Goal: Navigation & Orientation: Find specific page/section

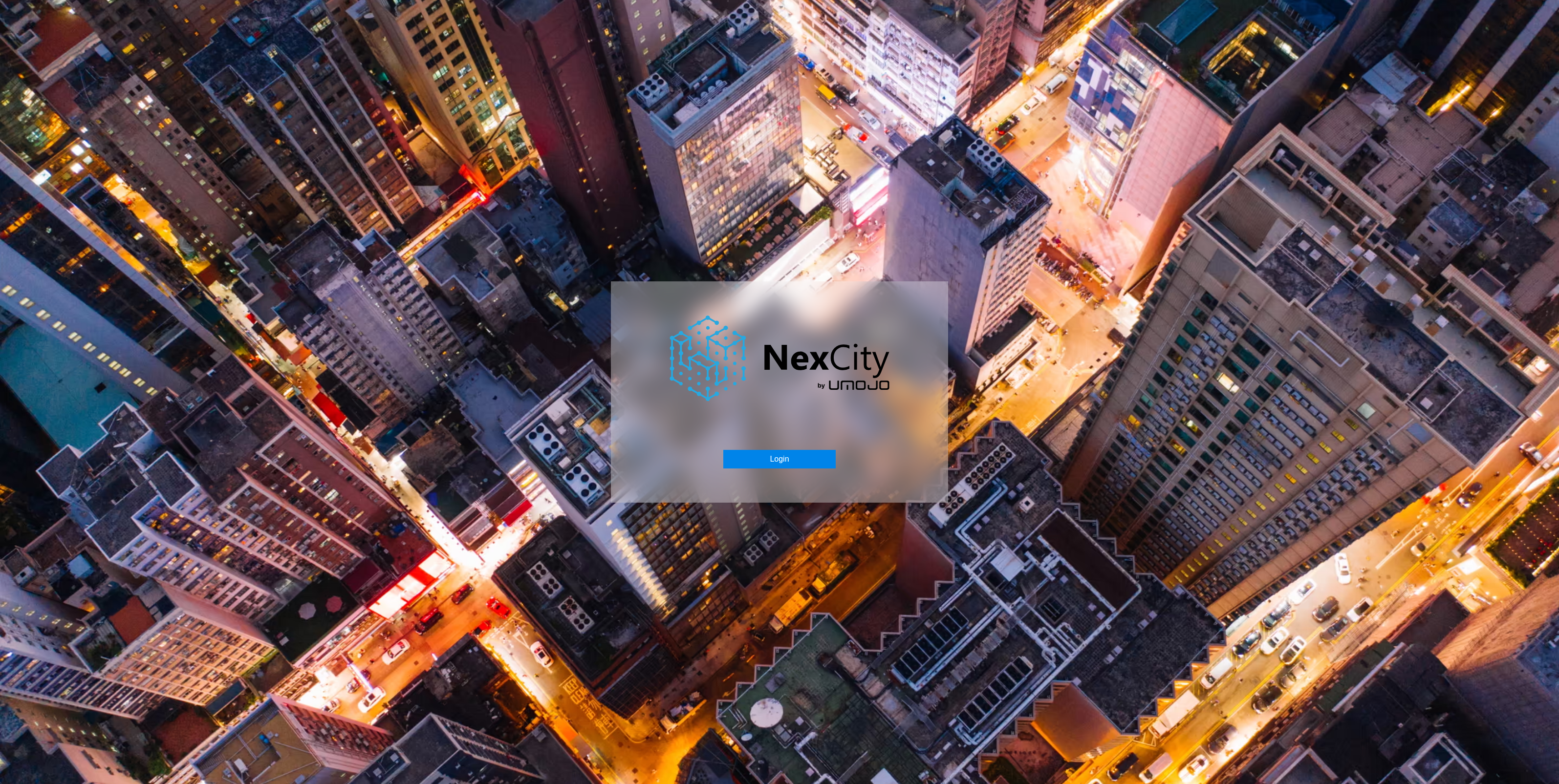
click at [795, 457] on button "Login" at bounding box center [779, 459] width 112 height 19
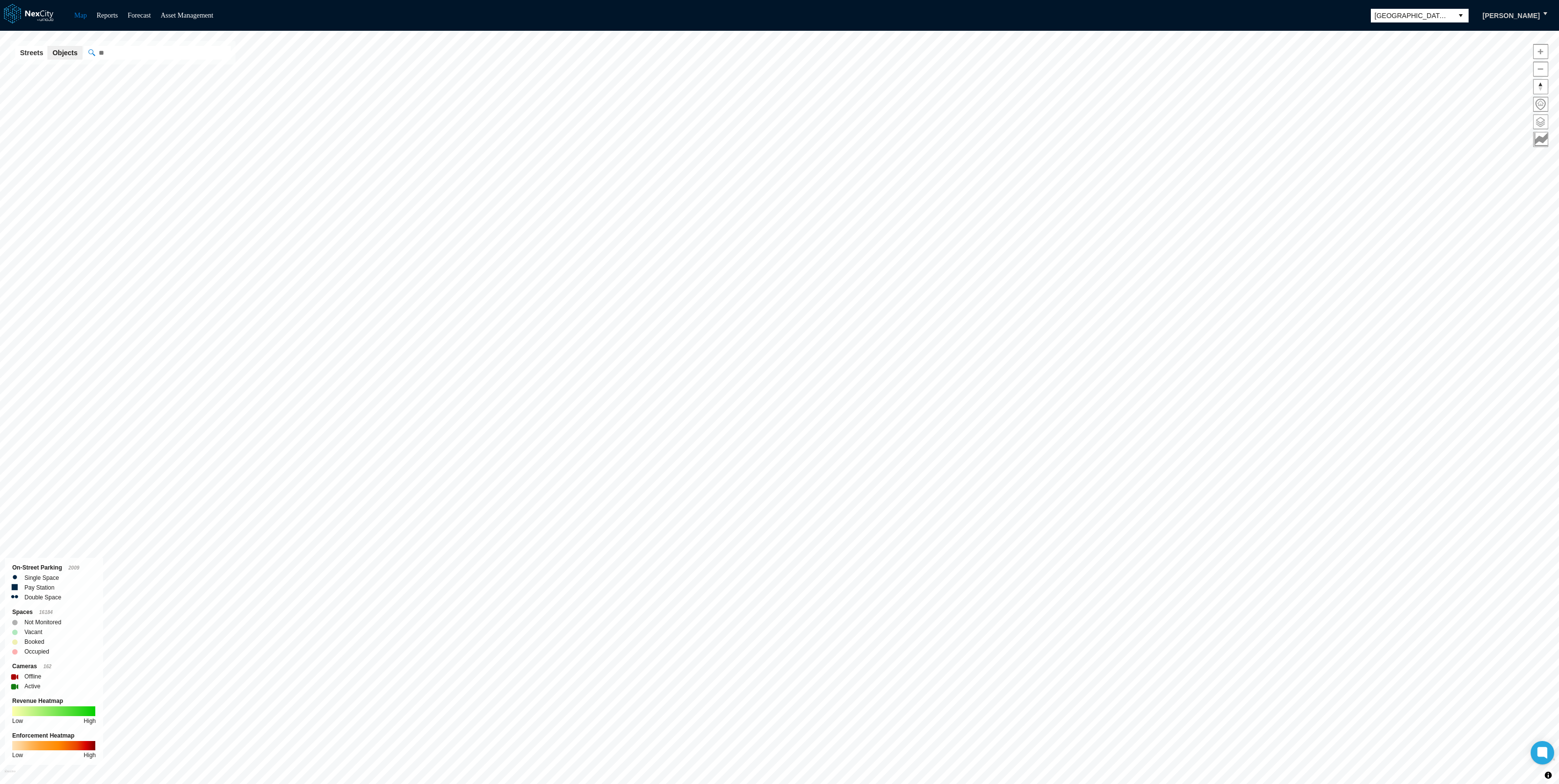
click at [1538, 123] on span at bounding box center [1540, 122] width 14 height 14
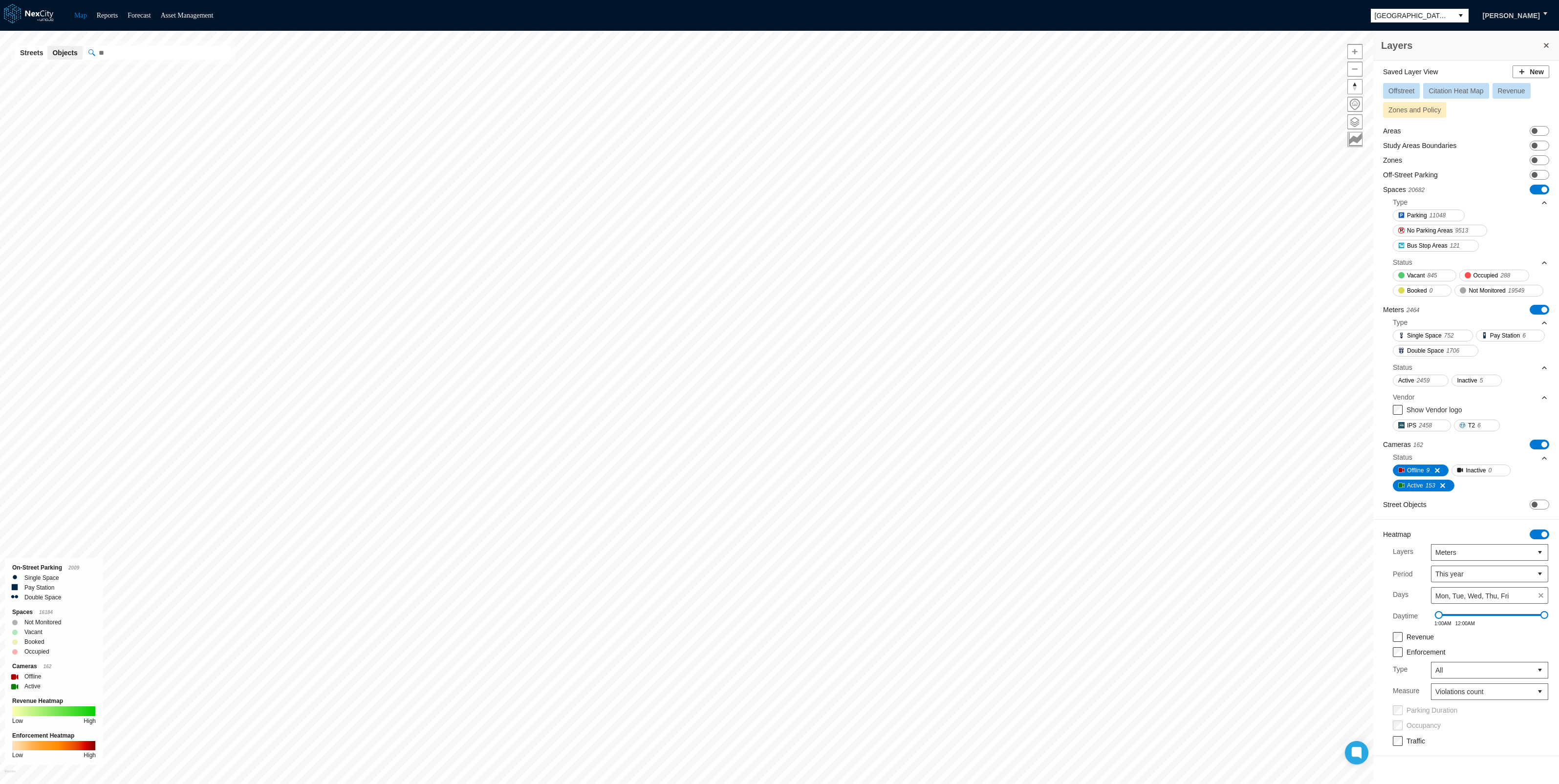
click at [1402, 87] on span "Offstreet" at bounding box center [1401, 91] width 26 height 8
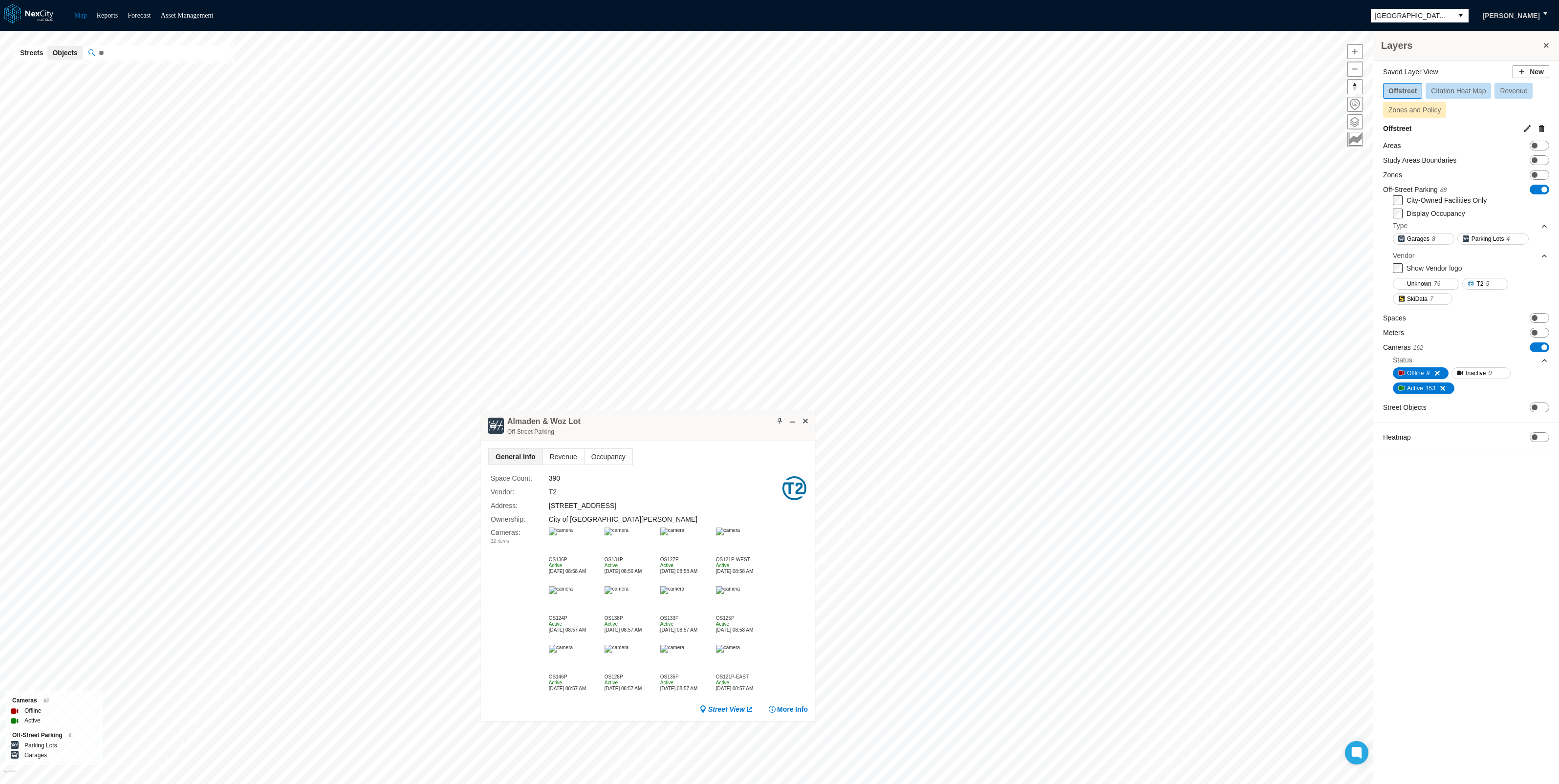
click at [573, 535] on img at bounding box center [561, 531] width 24 height 8
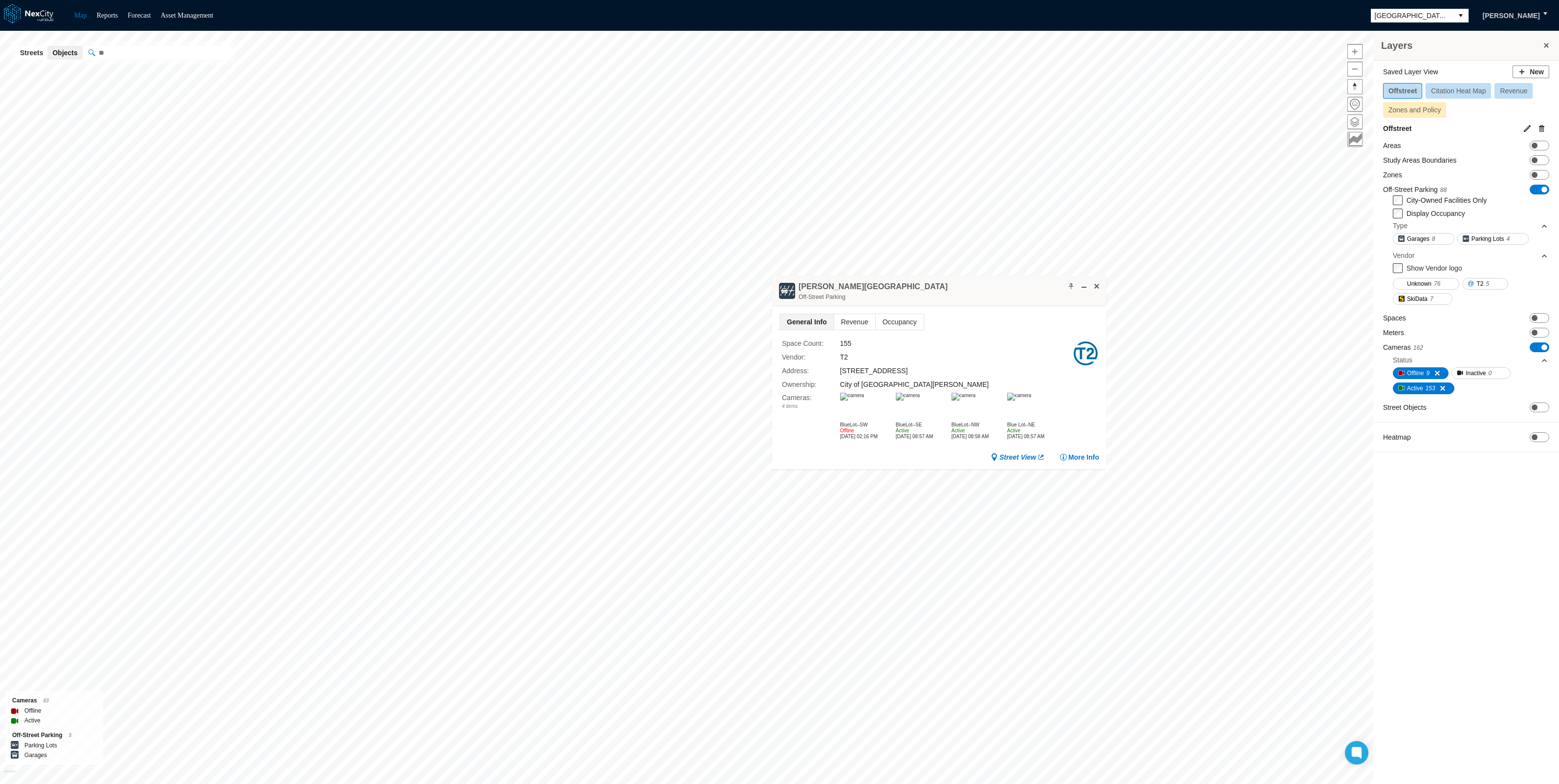
click at [1031, 400] on img at bounding box center [1019, 396] width 24 height 8
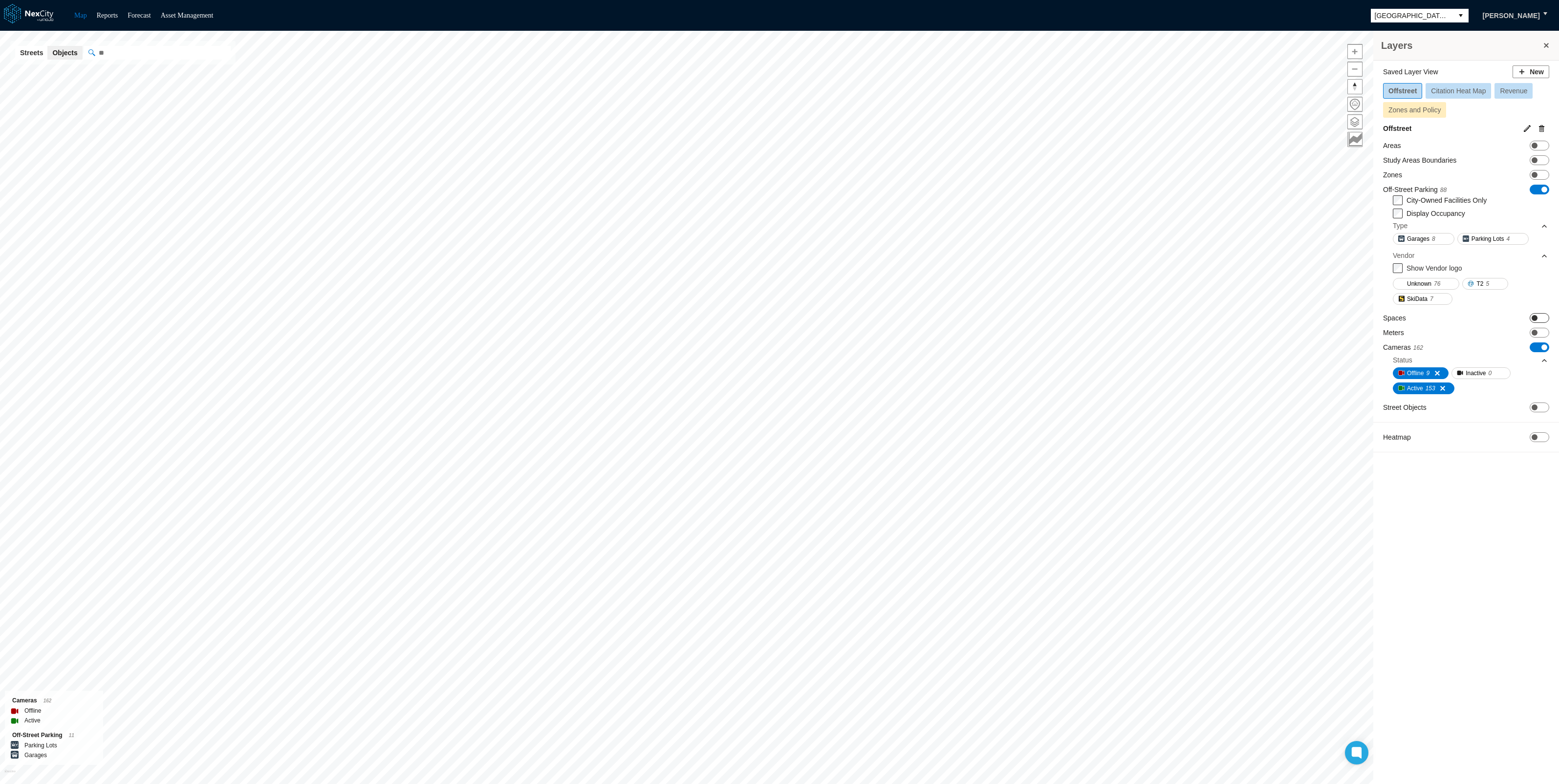
click at [1532, 318] on span at bounding box center [1535, 318] width 6 height 6
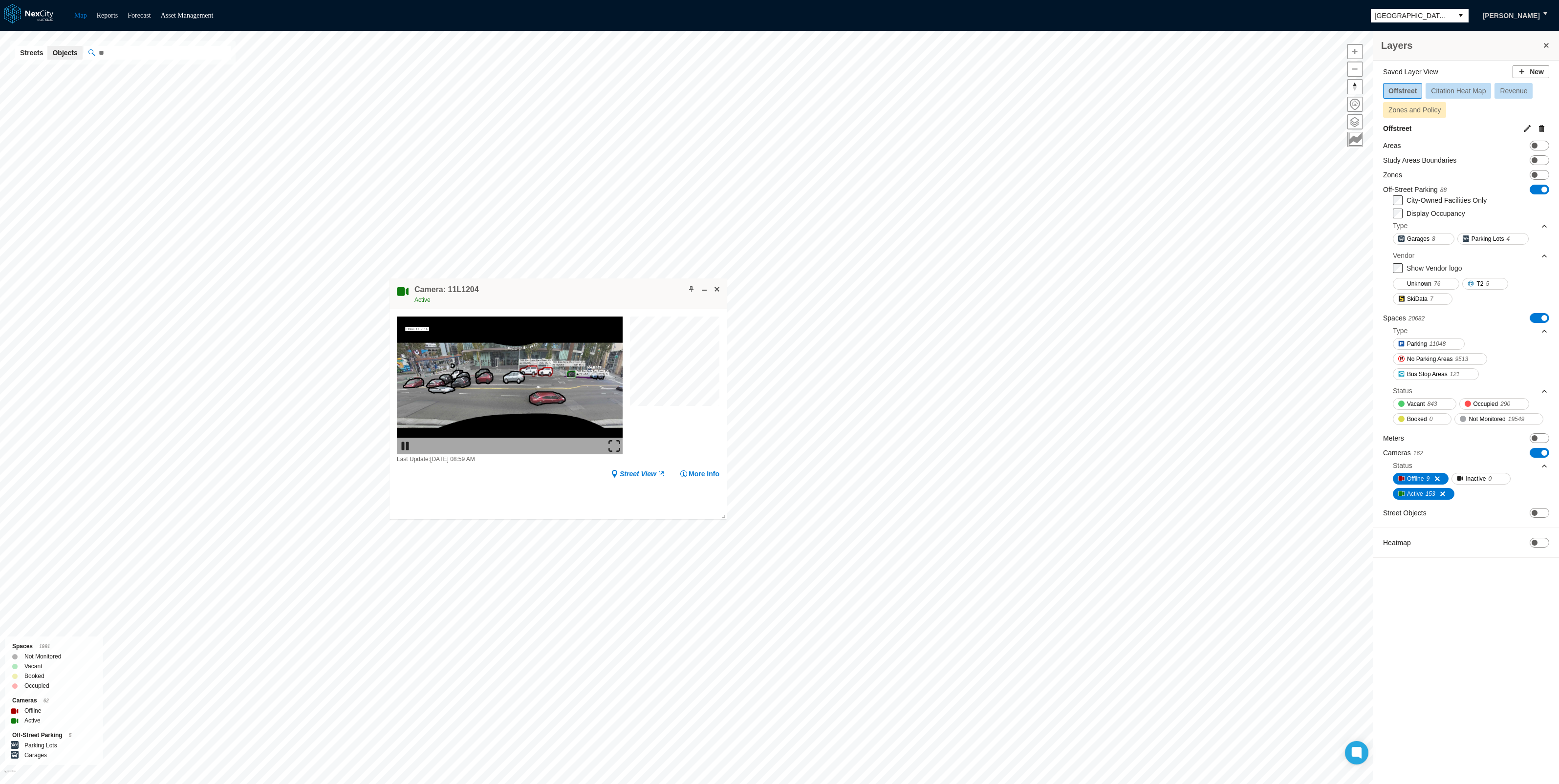
click at [616, 445] on img at bounding box center [614, 446] width 11 height 11
